Goal: Obtain resource: Obtain resource

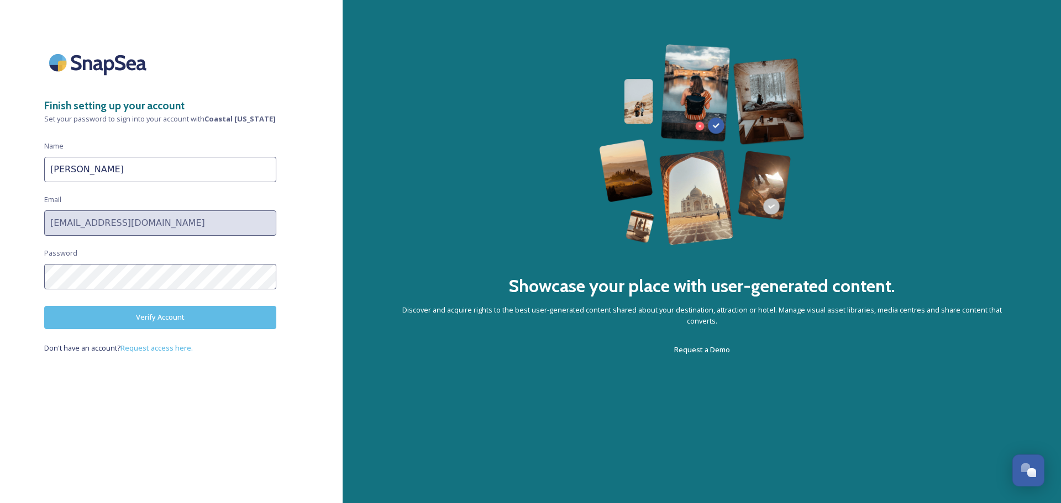
click at [202, 319] on button "Verify Account" at bounding box center [160, 317] width 232 height 23
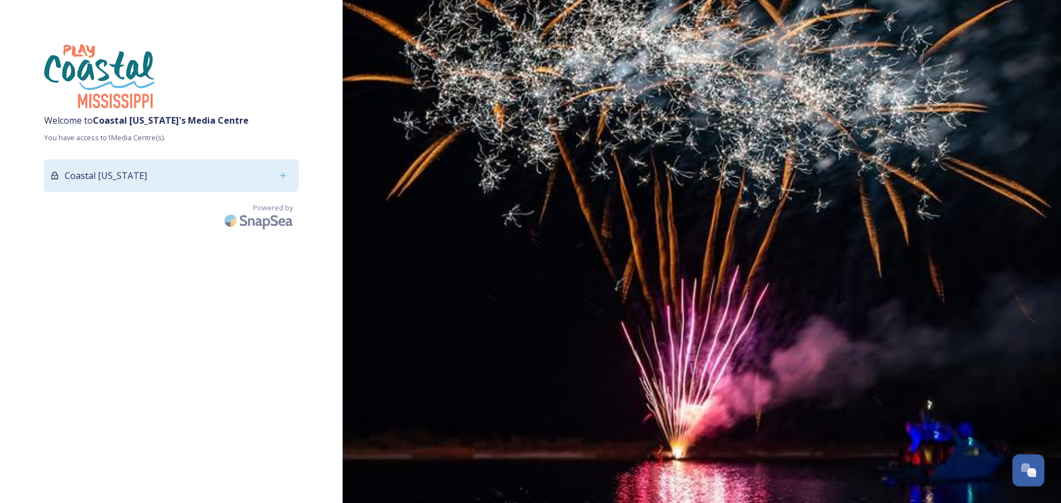
click at [211, 179] on div "Coastal [US_STATE]" at bounding box center [171, 176] width 254 height 32
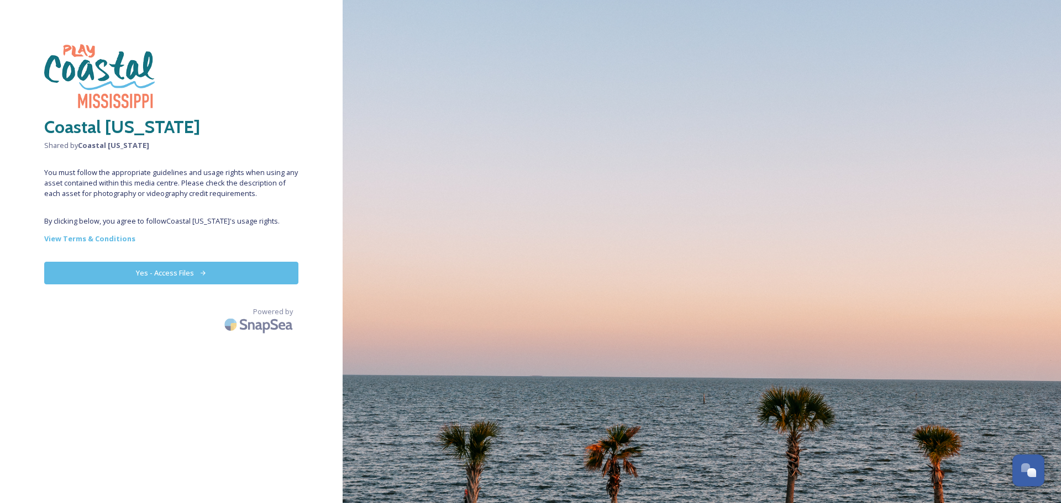
click at [171, 275] on button "Yes - Access Files" at bounding box center [171, 273] width 254 height 23
